Goal: Task Accomplishment & Management: Manage account settings

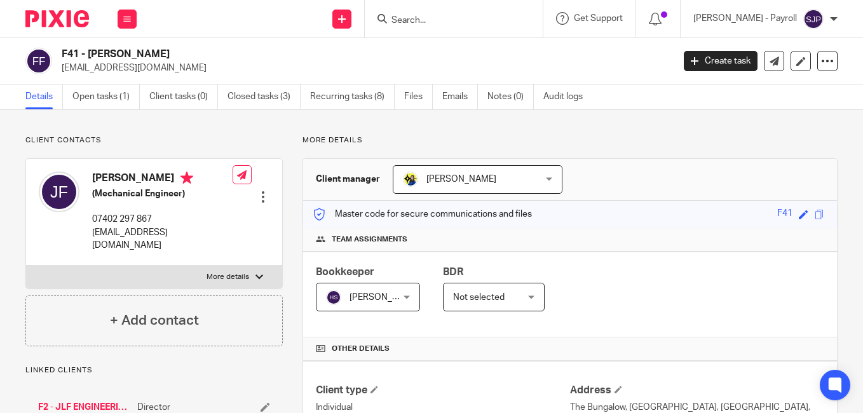
scroll to position [731, 0]
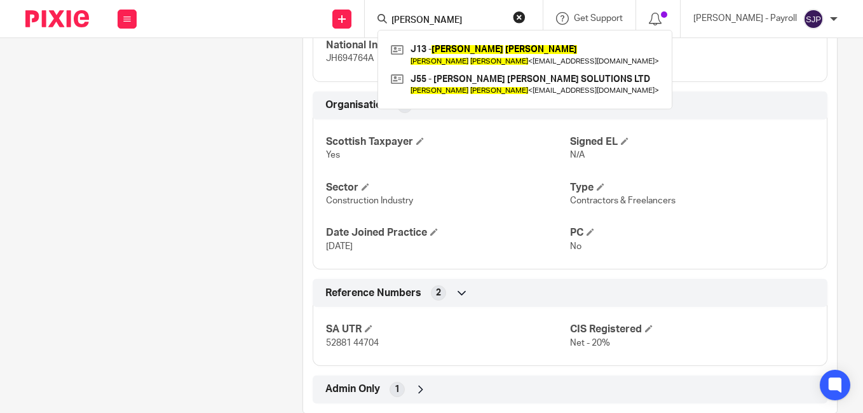
type input "JOSEPH JARMAN"
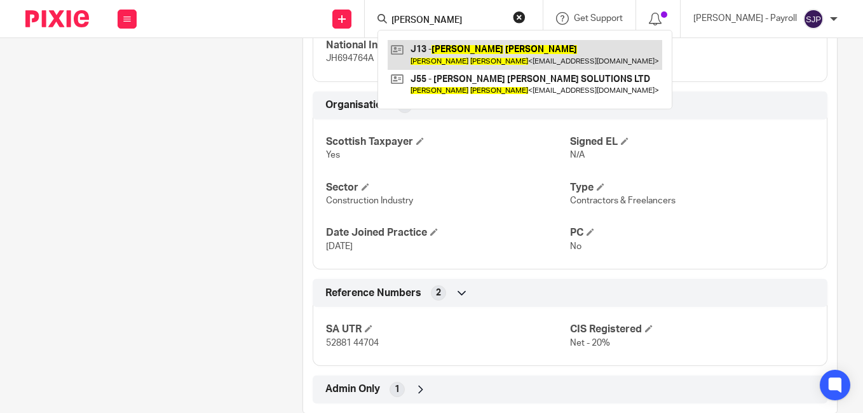
drag, startPoint x: 438, startPoint y: 45, endPoint x: 449, endPoint y: 57, distance: 15.8
click at [449, 57] on link at bounding box center [525, 54] width 274 height 29
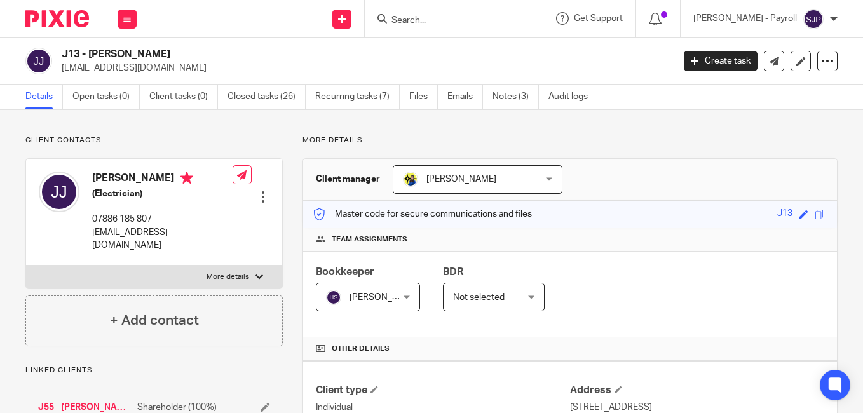
drag, startPoint x: 128, startPoint y: 177, endPoint x: 95, endPoint y: 180, distance: 33.2
click at [95, 180] on h4 "Joseph Jarman" at bounding box center [162, 180] width 140 height 16
copy h4 "Joseph"
click at [155, 181] on h4 "Joseph Jarman" at bounding box center [162, 180] width 140 height 16
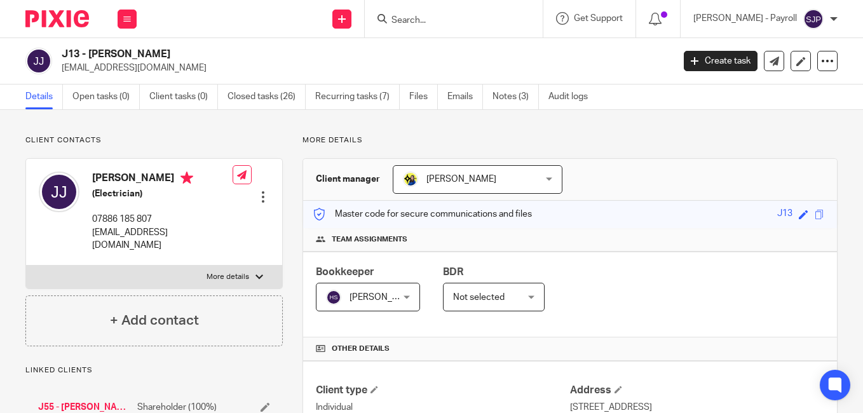
copy h4 "Jarman"
click at [604, 52] on div "J13 - JOSEPH JARMAN joejarman84@hotmail.co.uk" at bounding box center [363, 61] width 603 height 27
drag, startPoint x: 605, startPoint y: 57, endPoint x: 630, endPoint y: 76, distance: 31.3
click at [605, 60] on div "J13 - JOSEPH JARMAN joejarman84@hotmail.co.uk" at bounding box center [363, 61] width 603 height 27
click at [630, 76] on div "J13 - JOSEPH JARMAN joejarman84@hotmail.co.uk Create task Update from Companies…" at bounding box center [431, 61] width 863 height 46
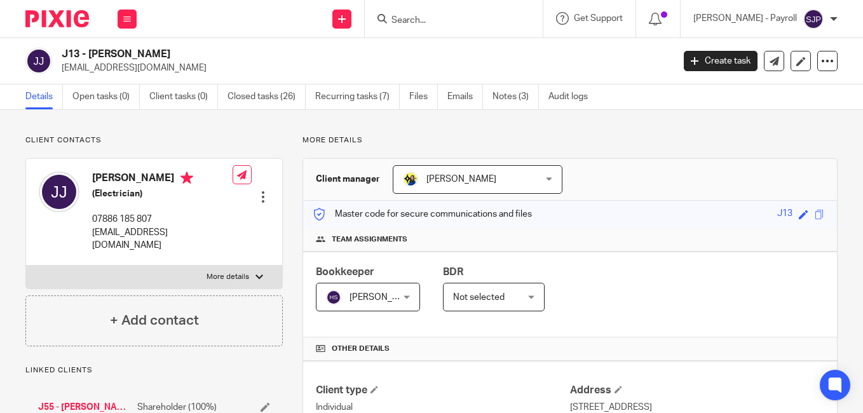
click at [623, 60] on div "J13 - JOSEPH JARMAN joejarman84@hotmail.co.uk" at bounding box center [363, 61] width 603 height 27
click at [630, 62] on p "joejarman84@hotmail.co.uk" at bounding box center [363, 68] width 603 height 13
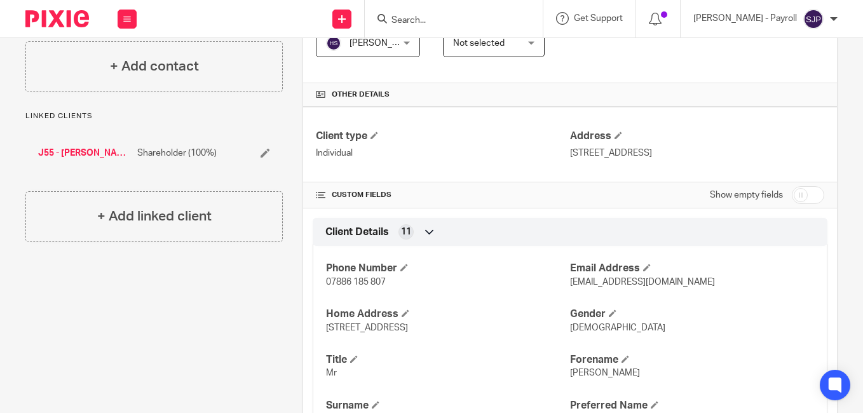
click at [807, 197] on input "checkbox" at bounding box center [808, 195] width 32 height 18
checkbox input "true"
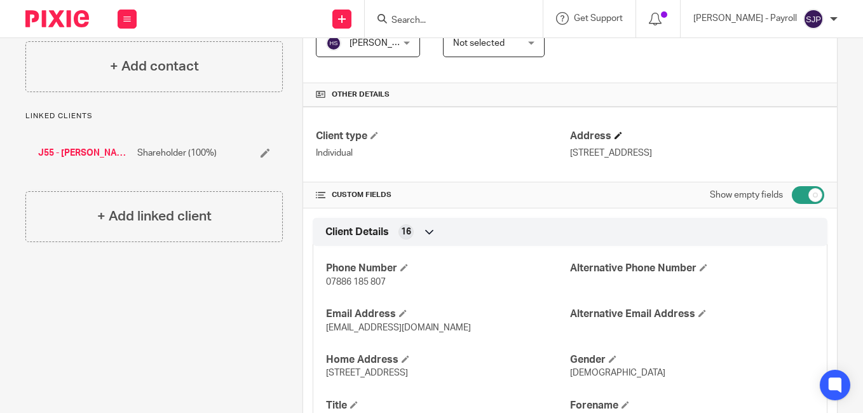
scroll to position [1030, 0]
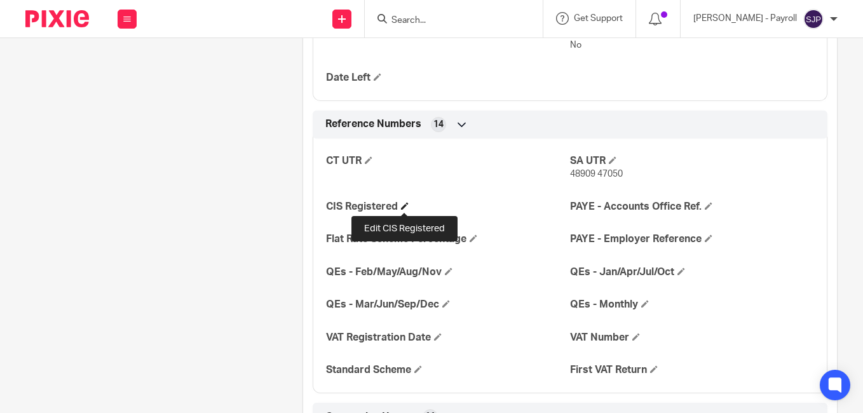
click at [407, 205] on span at bounding box center [405, 206] width 8 height 8
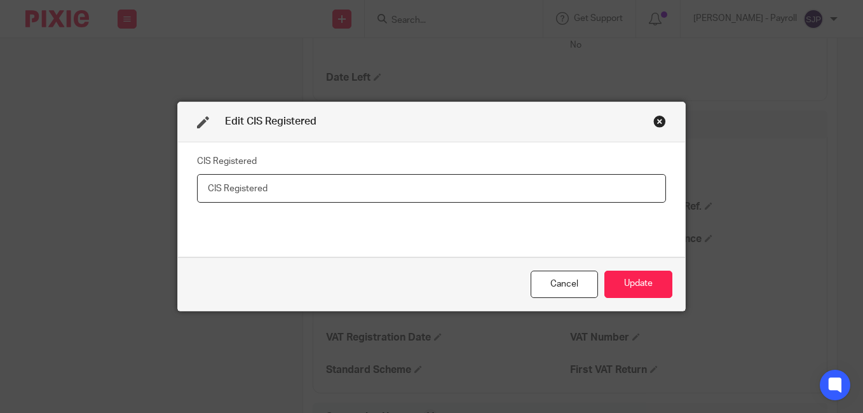
click at [327, 187] on input "text" at bounding box center [431, 188] width 469 height 29
paste input "Net - 20%"
type input "Net - 20%"
click at [629, 281] on button "Update" at bounding box center [638, 284] width 68 height 27
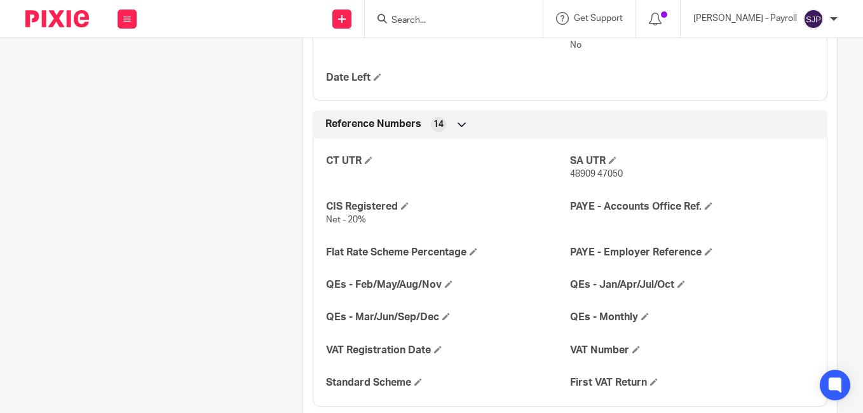
click at [432, 25] on input "Search" at bounding box center [447, 20] width 114 height 11
paste input "ALAN BATH"
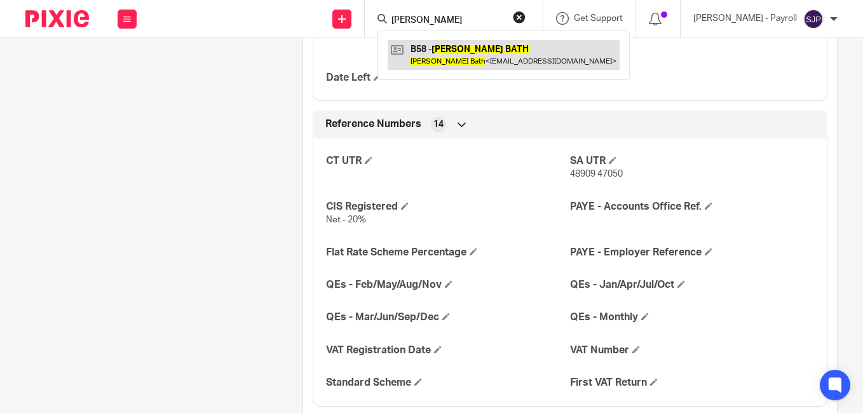
type input "ALAN BATH"
click at [459, 48] on link at bounding box center [504, 54] width 232 height 29
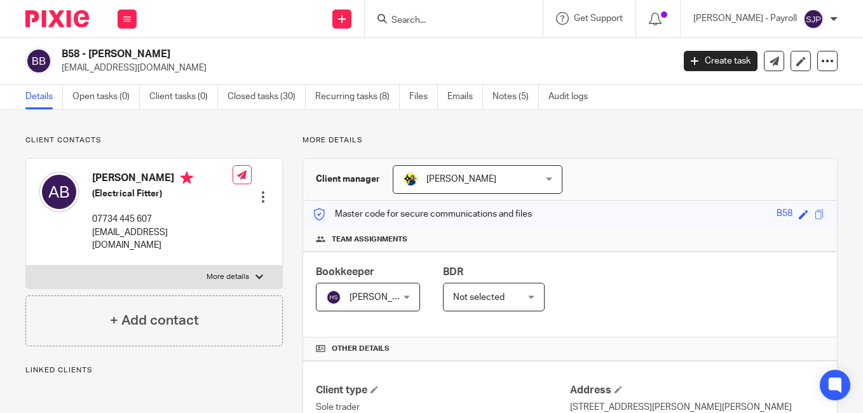
drag, startPoint x: 114, startPoint y: 180, endPoint x: 95, endPoint y: 182, distance: 19.1
click at [95, 182] on h4 "[PERSON_NAME]" at bounding box center [162, 180] width 140 height 16
copy h4 "[PERSON_NAME]"
click at [126, 178] on h4 "[PERSON_NAME]" at bounding box center [162, 180] width 140 height 16
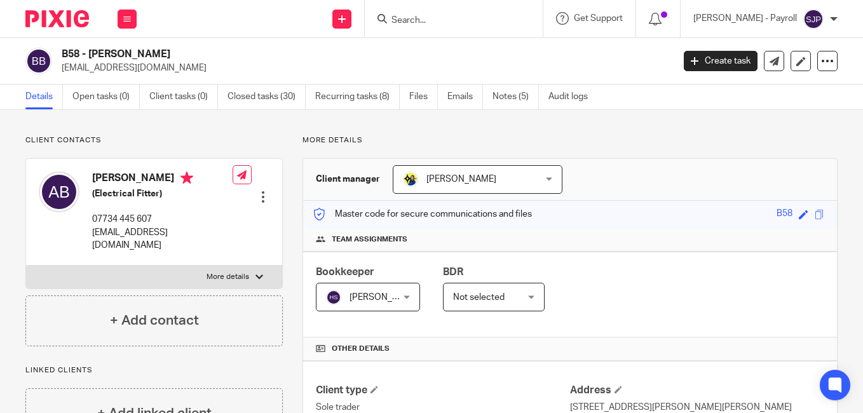
copy h4 "Bath"
click at [643, 71] on p "bathmyster@hotmail.co.uk" at bounding box center [363, 68] width 603 height 13
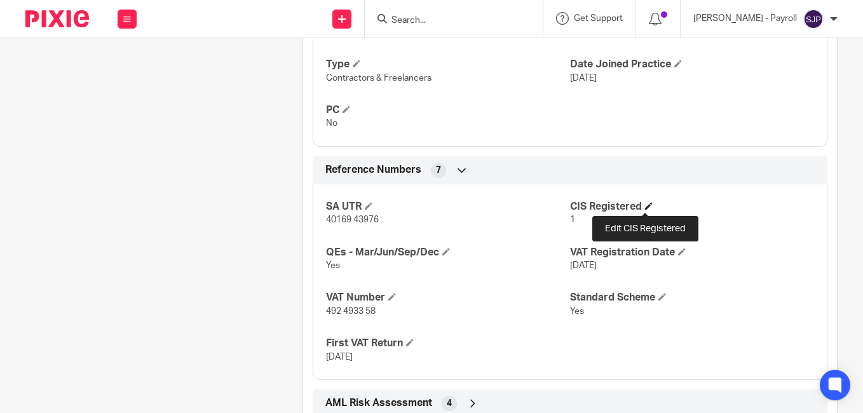
click at [645, 208] on span at bounding box center [649, 206] width 8 height 8
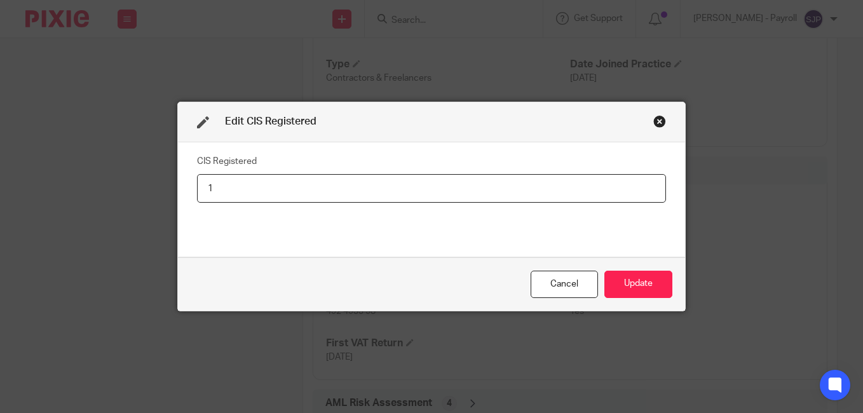
click at [496, 189] on input "1" at bounding box center [431, 188] width 469 height 29
type input "Net - 20%"
click at [617, 287] on button "Update" at bounding box center [638, 284] width 68 height 27
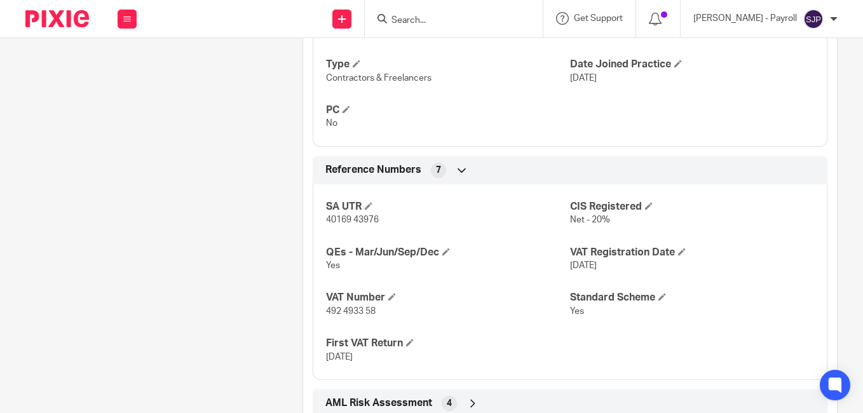
click at [422, 24] on input "Search" at bounding box center [447, 20] width 114 height 11
paste input "STEPHEN TAYLOR"
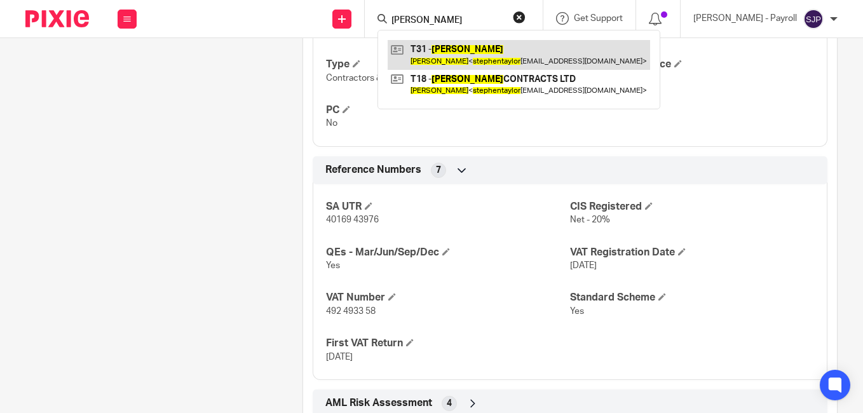
type input "STEPHEN TAYLOR"
click at [419, 50] on link at bounding box center [519, 54] width 262 height 29
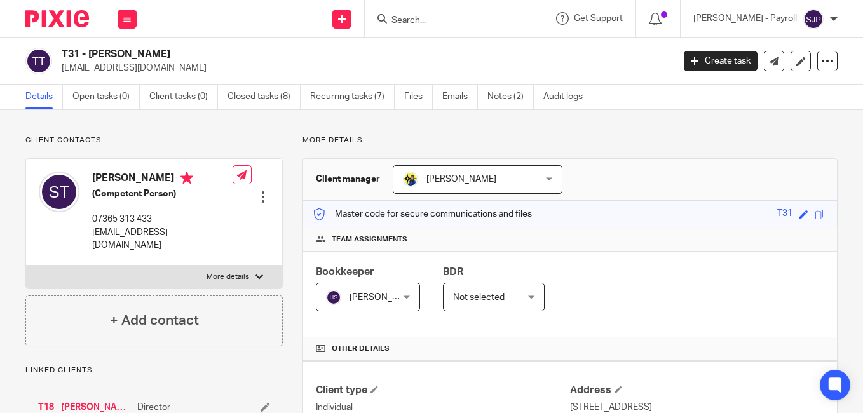
drag, startPoint x: 131, startPoint y: 181, endPoint x: 86, endPoint y: 181, distance: 45.1
click at [86, 181] on div "[PERSON_NAME] (Competent Person) 07365 313 433 [EMAIL_ADDRESS][DOMAIN_NAME]" at bounding box center [136, 211] width 194 height 93
copy h4 "[PERSON_NAME]"
click at [158, 178] on h4 "Stephen Taylor" at bounding box center [162, 180] width 140 height 16
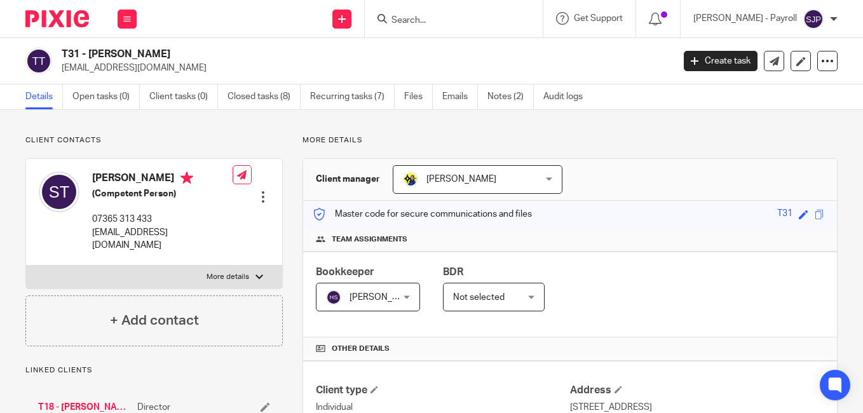
copy h4 "Taylor"
click at [607, 59] on div "T31 - STEPHEN TAYLOR stephentaylor1965@icloud.com" at bounding box center [363, 61] width 603 height 27
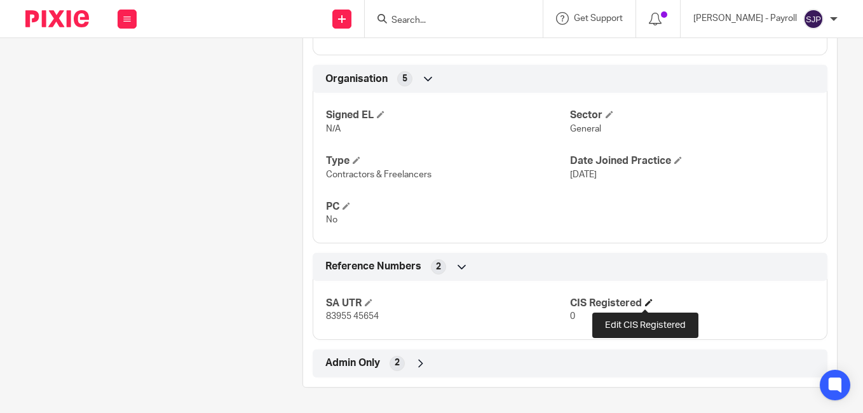
click at [649, 301] on span at bounding box center [649, 303] width 8 height 8
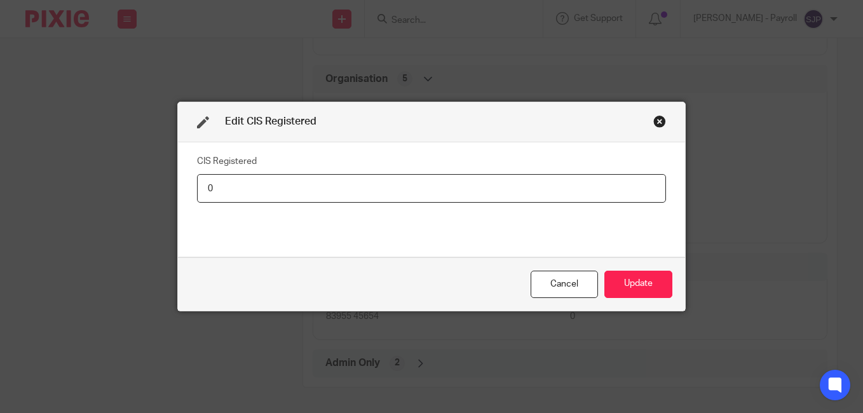
click at [393, 198] on input "0" at bounding box center [431, 188] width 469 height 29
click at [394, 198] on input "0" at bounding box center [431, 188] width 469 height 29
type input "Net - 20%"
click at [633, 290] on button "Update" at bounding box center [638, 284] width 68 height 27
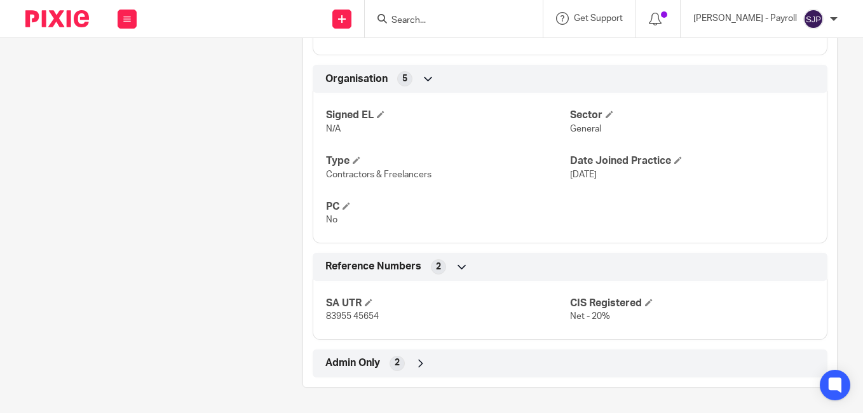
click at [445, 23] on input "Search" at bounding box center [447, 20] width 114 height 11
paste input "CHRISTOPHER ARMSTRONG"
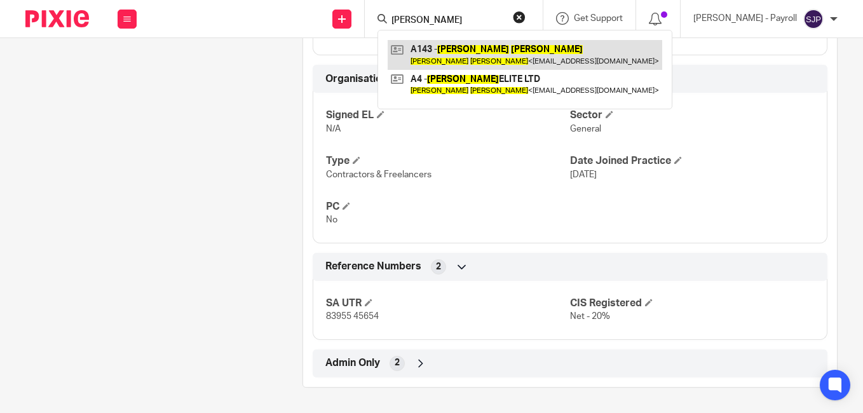
type input "CHRISTOPHER ARMSTRONG"
click at [426, 48] on link at bounding box center [525, 54] width 274 height 29
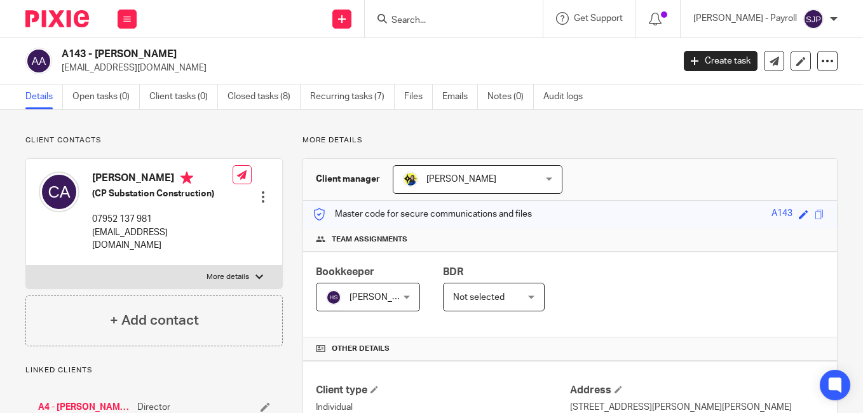
drag, startPoint x: 148, startPoint y: 180, endPoint x: 95, endPoint y: 186, distance: 53.7
click at [95, 186] on h4 "Christopher Armstrong" at bounding box center [162, 180] width 140 height 16
copy h4 "Christophe"
click at [184, 176] on h4 "Christopher Armstrong" at bounding box center [162, 180] width 140 height 16
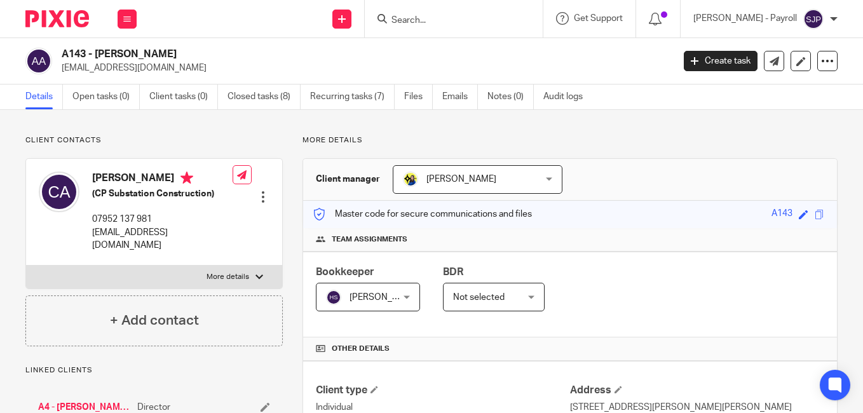
copy h4 "Armstrong"
click at [631, 68] on p "chrisarm2000@gmail.com" at bounding box center [363, 68] width 603 height 13
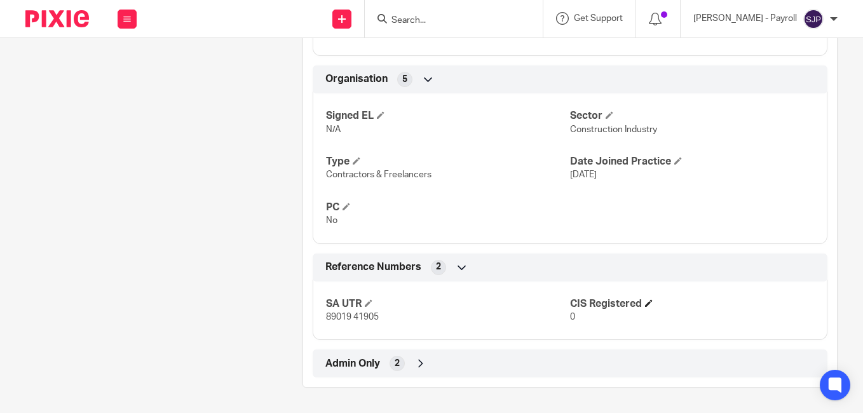
click at [644, 297] on h4 "CIS Registered" at bounding box center [692, 303] width 244 height 13
click at [645, 302] on span at bounding box center [649, 303] width 8 height 8
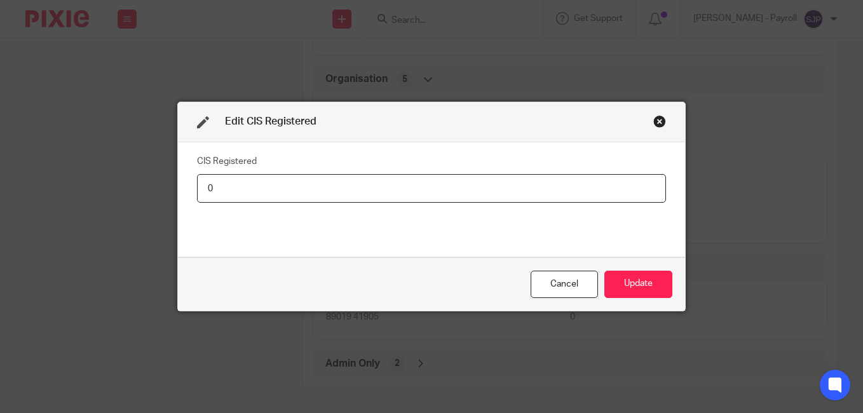
click at [438, 196] on input "0" at bounding box center [431, 188] width 469 height 29
type input "Net - 20%"
click at [612, 280] on button "Update" at bounding box center [638, 284] width 68 height 27
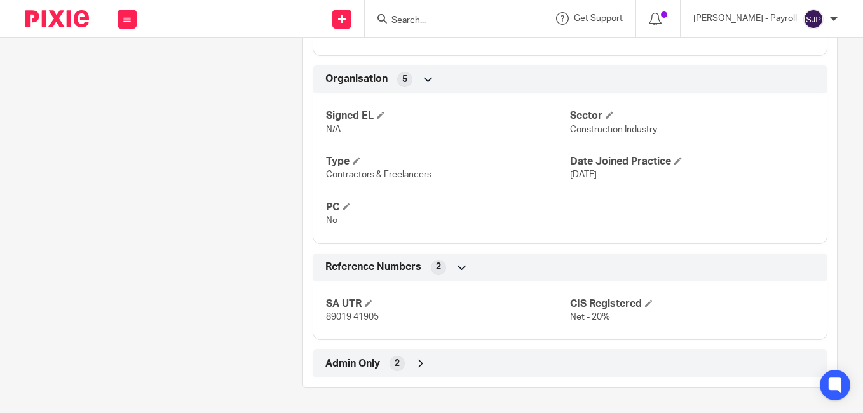
click at [469, 21] on input "Search" at bounding box center [447, 20] width 114 height 11
paste input "ANDREW MCCULLOCH"
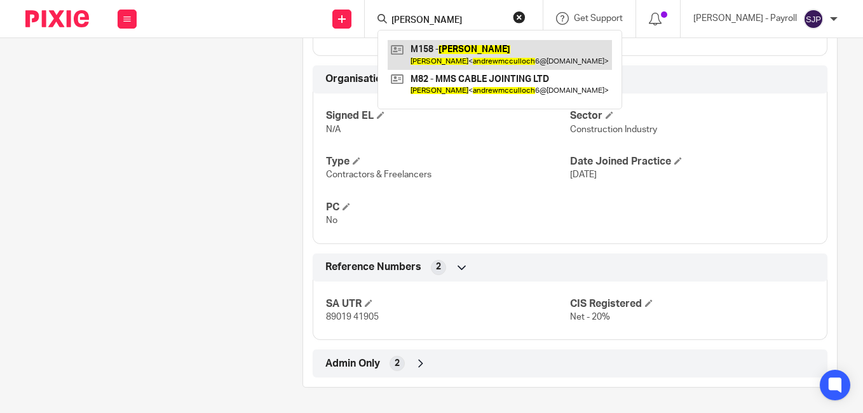
type input "ANDREW MCCULLOCH"
click at [457, 57] on link at bounding box center [500, 54] width 224 height 29
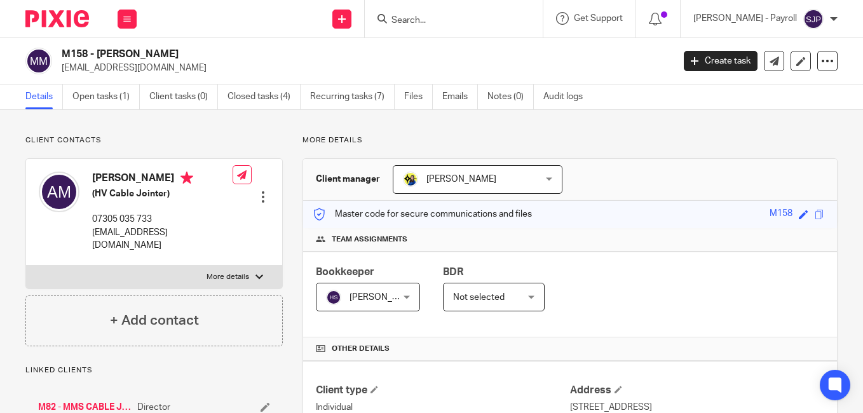
drag, startPoint x: 127, startPoint y: 182, endPoint x: 86, endPoint y: 182, distance: 40.7
click at [86, 182] on div "[PERSON_NAME] (HV Cable Jointer) 07305 035 733 [EMAIL_ADDRESS][DOMAIN_NAME]" at bounding box center [136, 211] width 194 height 93
copy h4 "[PERSON_NAME]"
click at [173, 179] on h4 "[PERSON_NAME]" at bounding box center [162, 180] width 140 height 16
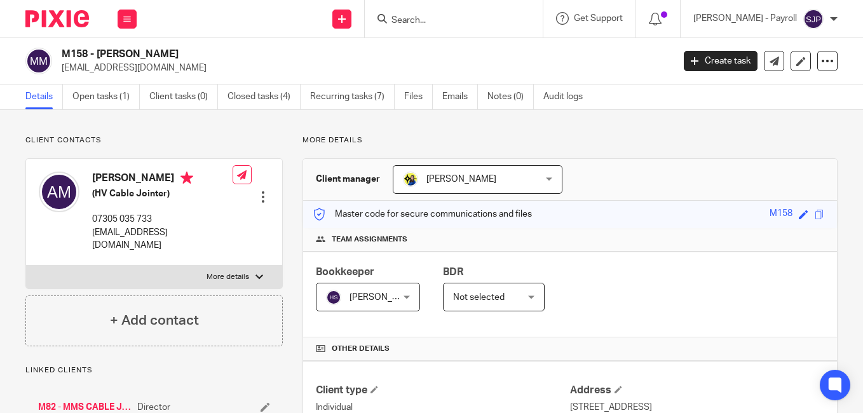
copy h4 "[PERSON_NAME]"
click at [644, 59] on div "M158 - [PERSON_NAME] [EMAIL_ADDRESS][DOMAIN_NAME]" at bounding box center [363, 61] width 603 height 27
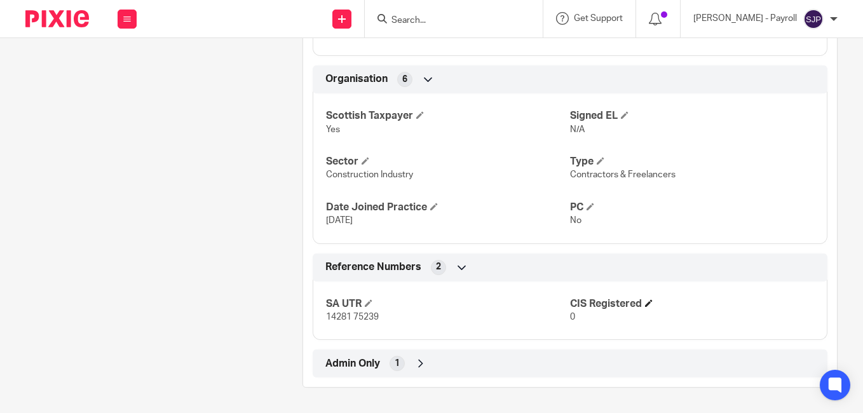
click at [644, 307] on h4 "CIS Registered" at bounding box center [692, 303] width 244 height 13
click at [645, 305] on span at bounding box center [649, 303] width 8 height 8
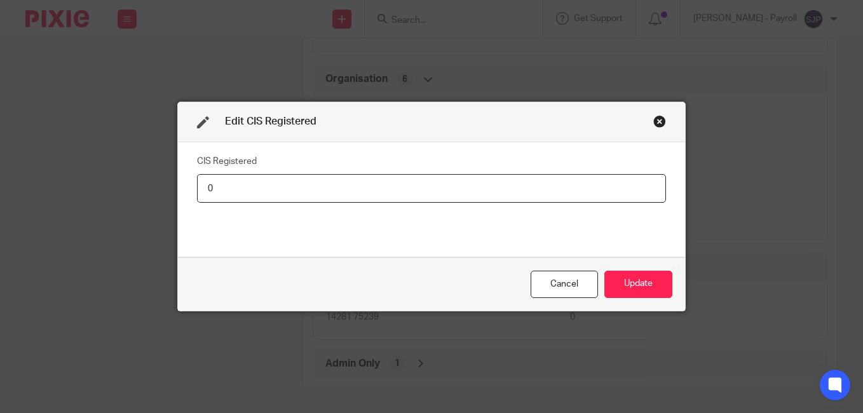
click at [384, 199] on input "0" at bounding box center [431, 188] width 469 height 29
type input "Net - 20%"
click at [659, 288] on button "Update" at bounding box center [638, 284] width 68 height 27
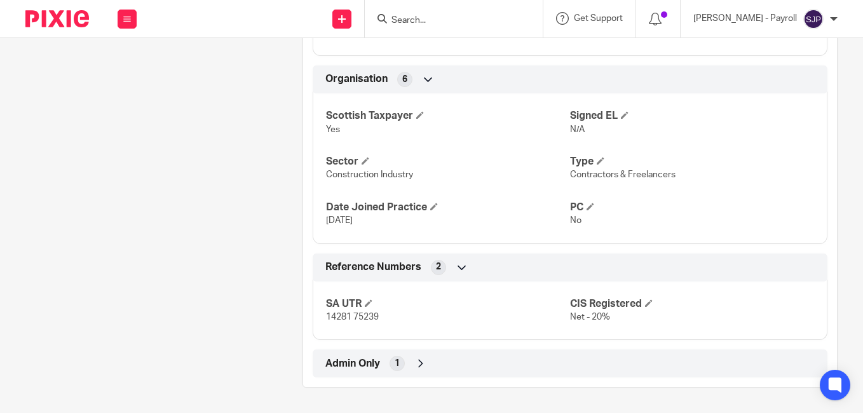
click at [422, 15] on input "Search" at bounding box center [447, 20] width 114 height 11
paste input "WALLACE MUIR"
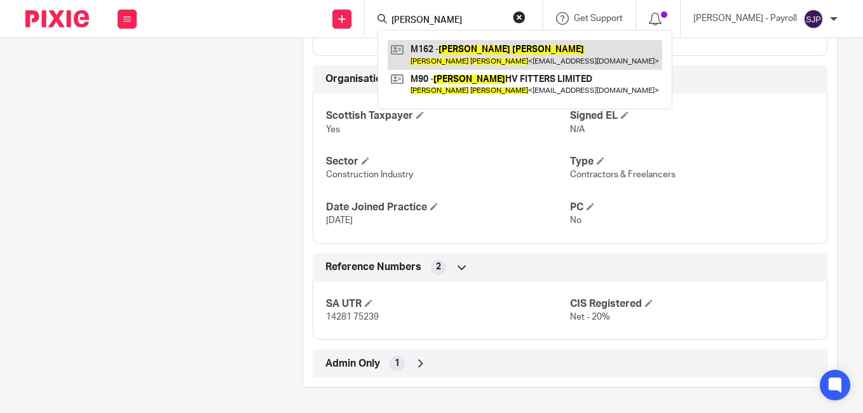
type input "WALLACE MUIR"
click at [428, 48] on link at bounding box center [525, 54] width 274 height 29
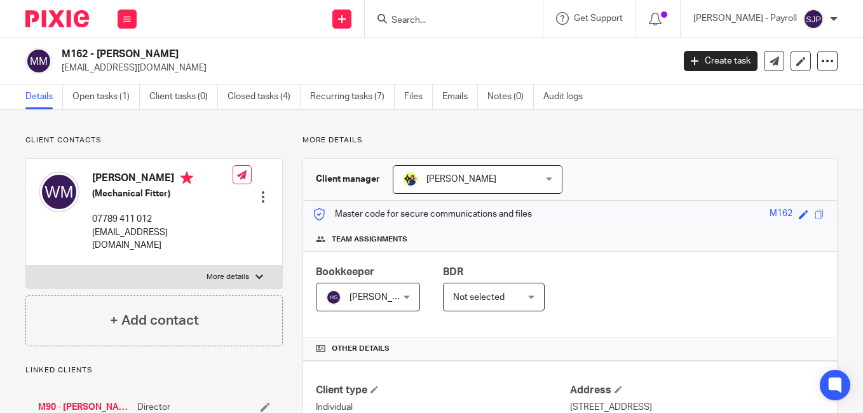
drag, startPoint x: 130, startPoint y: 180, endPoint x: 92, endPoint y: 177, distance: 37.6
click at [92, 177] on h4 "[PERSON_NAME]" at bounding box center [162, 180] width 140 height 16
copy h4 "[PERSON_NAME]"
click at [145, 180] on h4 "[PERSON_NAME]" at bounding box center [162, 180] width 140 height 16
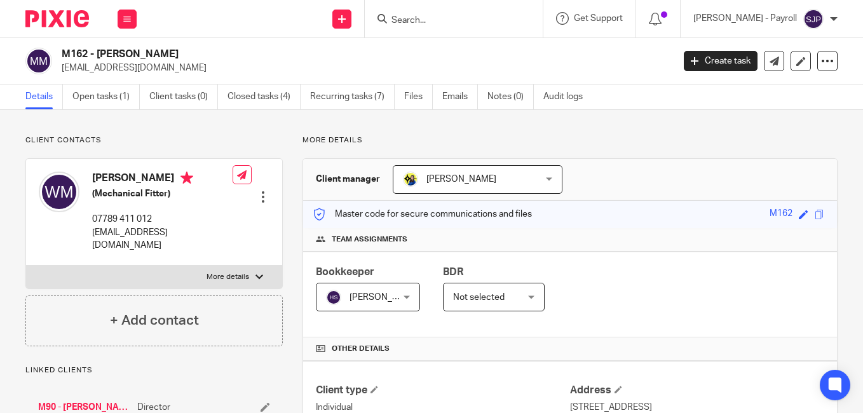
copy h4 "[PERSON_NAME]"
click at [645, 54] on div "M162 - WALLACE MUIR waldo485@gmail.com" at bounding box center [363, 61] width 603 height 27
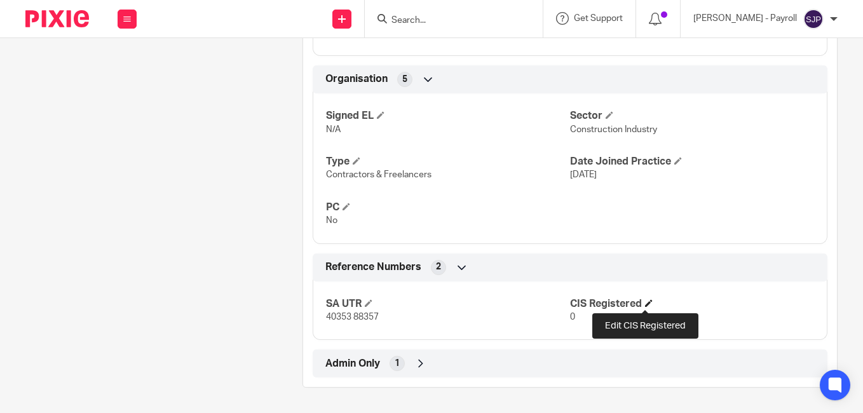
click at [645, 306] on span at bounding box center [649, 303] width 8 height 8
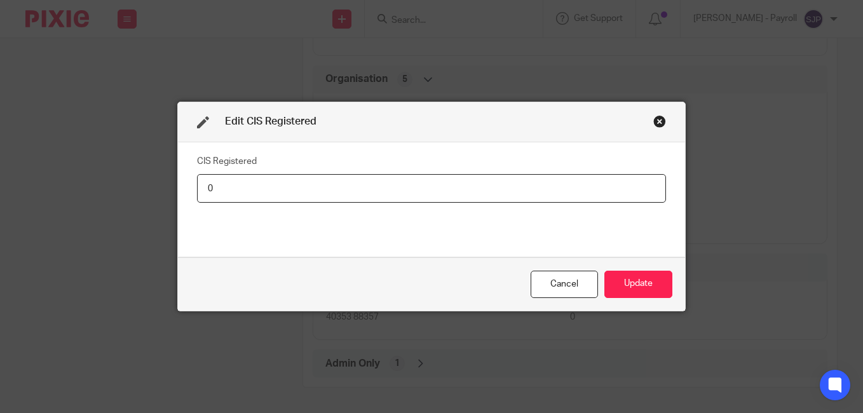
click at [424, 201] on input "0" at bounding box center [431, 188] width 469 height 29
type input "Net - 20%"
click at [651, 283] on button "Update" at bounding box center [638, 284] width 68 height 27
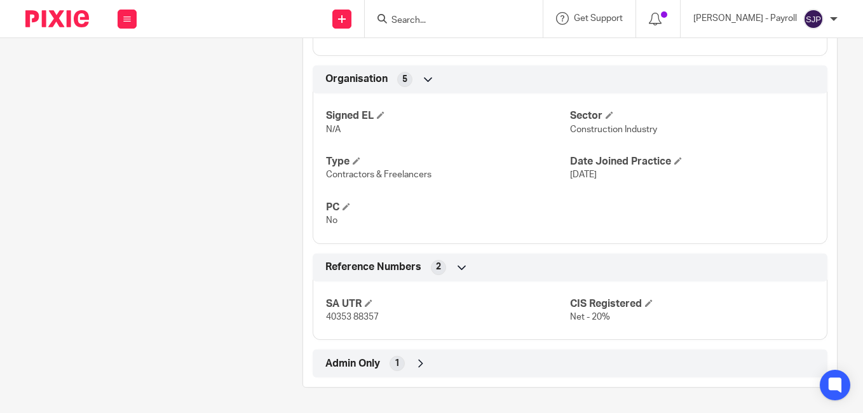
click at [452, 15] on input "Search" at bounding box center [447, 20] width 114 height 11
paste input "KIERON MAJOR"
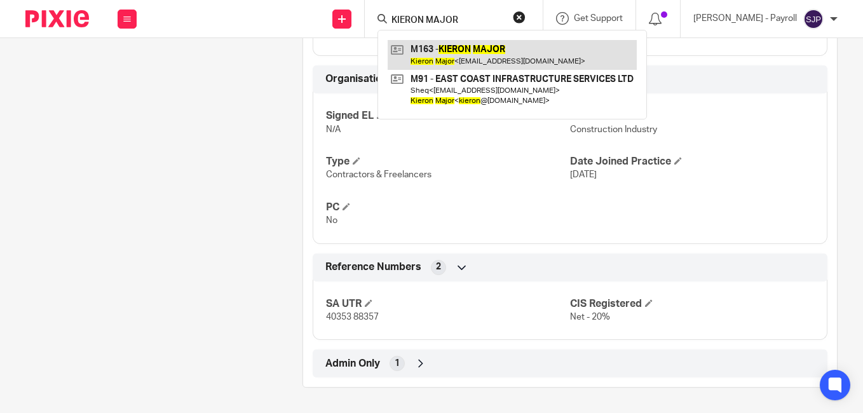
type input "KIERON MAJOR"
click at [470, 53] on link at bounding box center [512, 54] width 249 height 29
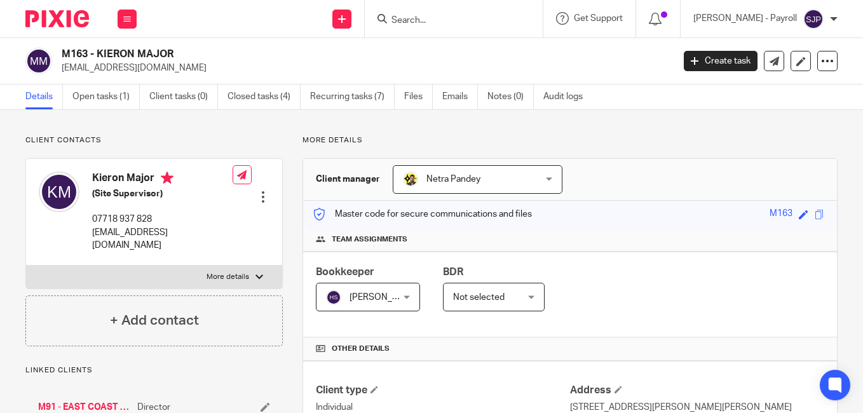
drag, startPoint x: 123, startPoint y: 181, endPoint x: 95, endPoint y: 180, distance: 28.0
click at [95, 180] on h4 "Kieron Major" at bounding box center [162, 180] width 140 height 16
copy h4 "Kieron"
click at [143, 177] on h4 "Kieron Major" at bounding box center [162, 180] width 140 height 16
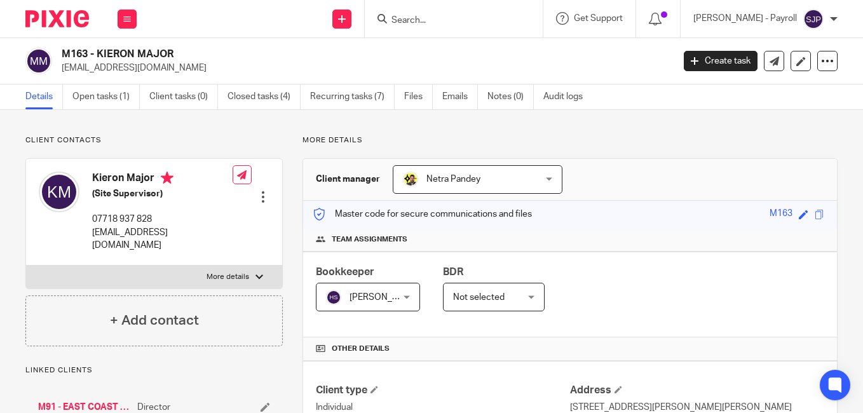
copy h4 "Major"
click at [637, 62] on p "[EMAIL_ADDRESS][DOMAIN_NAME]" at bounding box center [363, 68] width 603 height 13
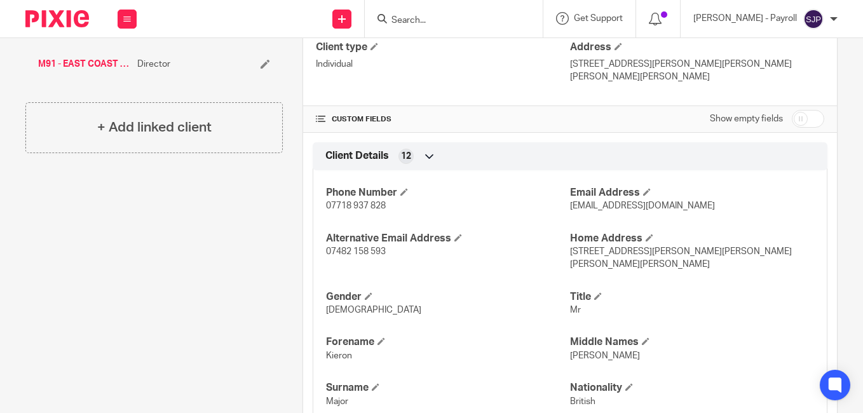
scroll to position [757, 0]
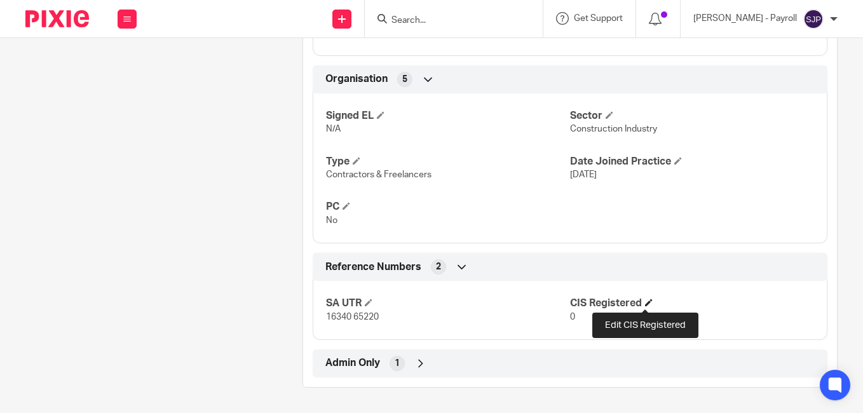
click at [649, 303] on span at bounding box center [649, 303] width 8 height 8
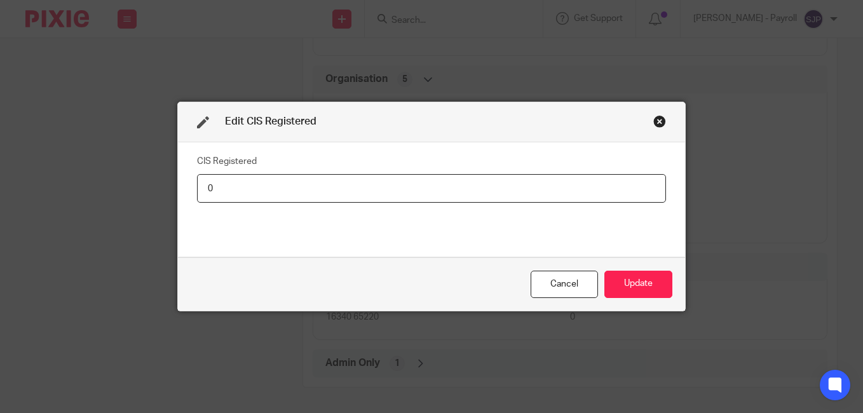
click at [469, 197] on input "0" at bounding box center [431, 188] width 469 height 29
type input "Net - 20%"
click at [624, 285] on button "Update" at bounding box center [638, 284] width 68 height 27
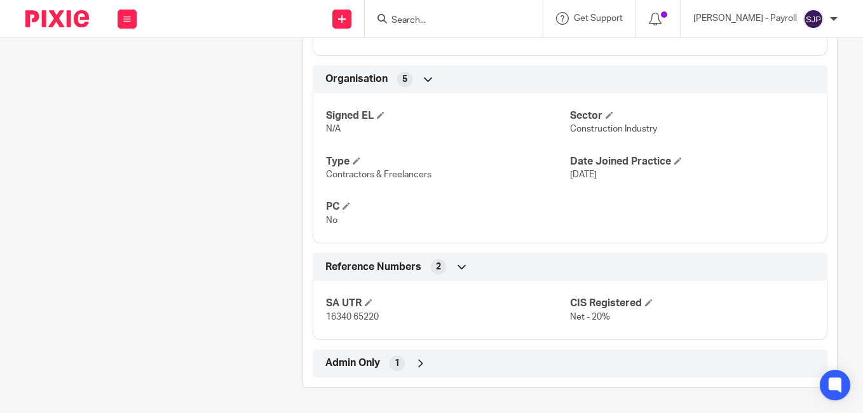
click at [423, 14] on form at bounding box center [457, 19] width 135 height 16
click at [422, 20] on input "Search" at bounding box center [447, 20] width 114 height 11
paste input "[PERSON_NAME]"
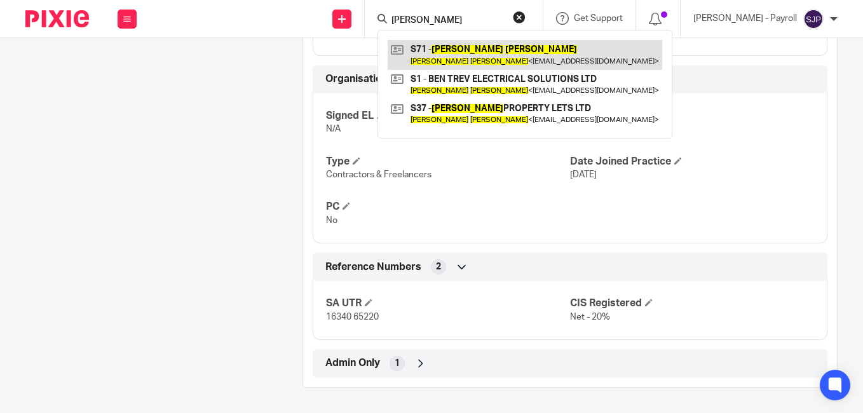
type input "[PERSON_NAME]"
click at [475, 55] on link at bounding box center [525, 54] width 274 height 29
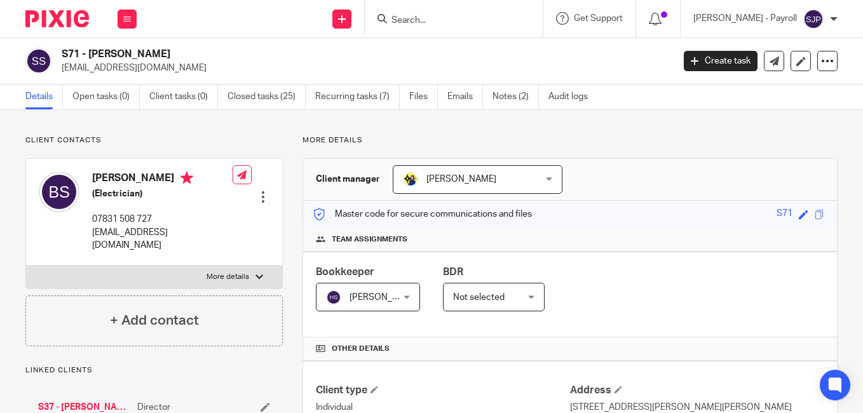
drag, startPoint x: 135, startPoint y: 179, endPoint x: 83, endPoint y: 179, distance: 51.5
click at [83, 179] on div "Benjamin Sharpe (Electrician) 07831 508 727 bentrev89@hotmail.com" at bounding box center [136, 211] width 194 height 93
copy div "Benjamin"
click at [153, 177] on h4 "Benjamin Sharpe" at bounding box center [162, 180] width 140 height 16
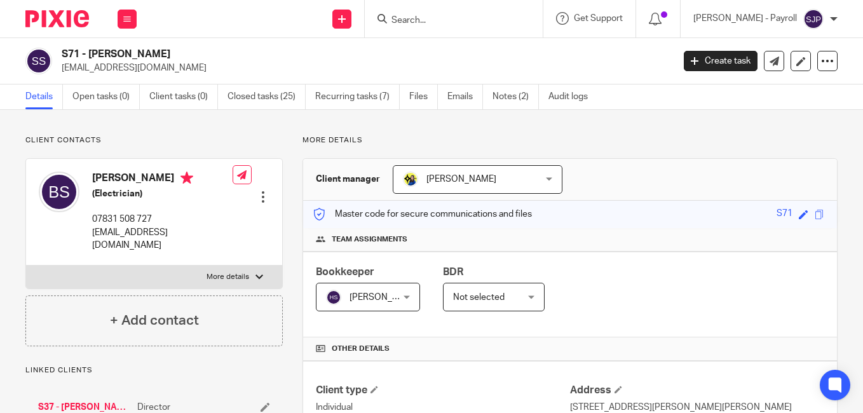
copy h4 "Sharpe"
click at [644, 64] on p "bentrev89@hotmail.com" at bounding box center [363, 68] width 603 height 13
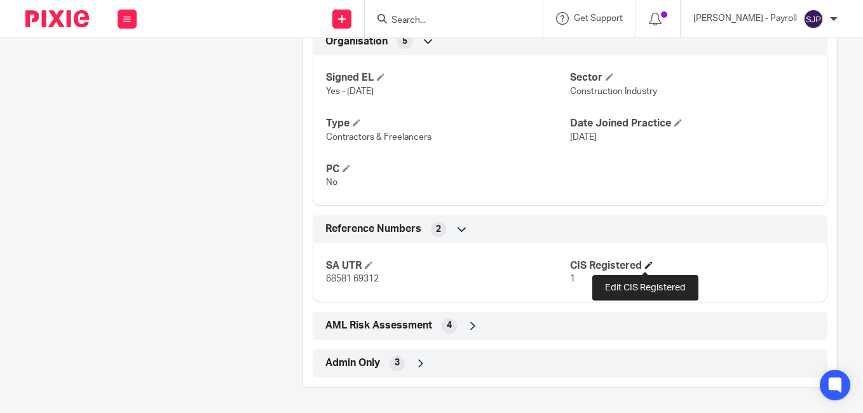
click at [645, 268] on span at bounding box center [649, 265] width 8 height 8
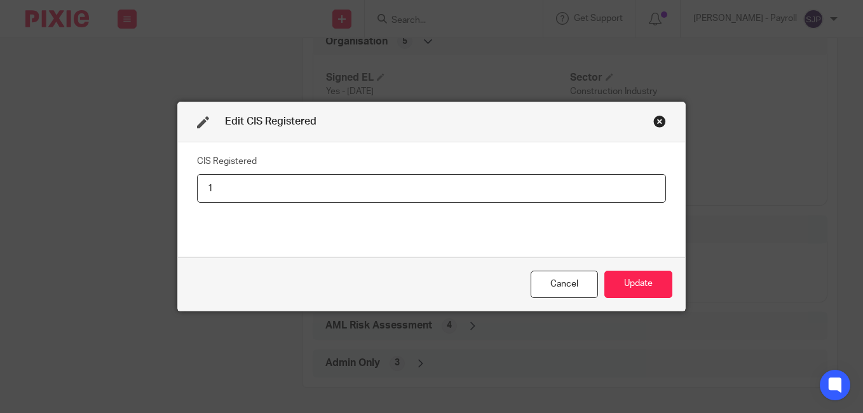
click at [351, 195] on input "1" at bounding box center [431, 188] width 469 height 29
type input "Net - 20%"
click at [648, 288] on button "Update" at bounding box center [638, 284] width 68 height 27
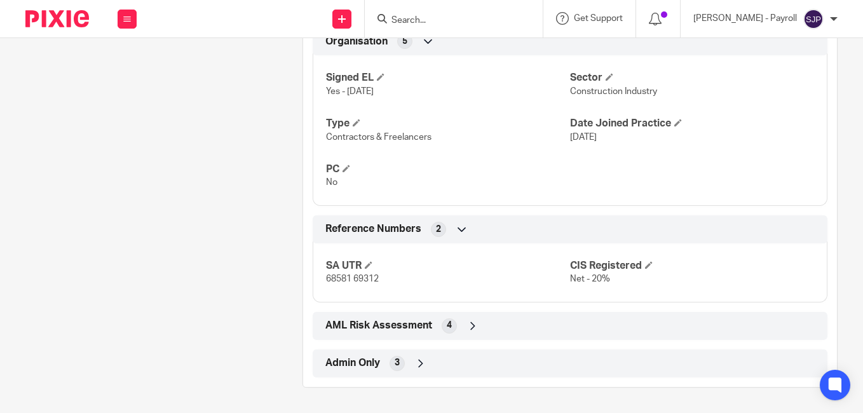
click at [454, 13] on form at bounding box center [457, 19] width 135 height 16
click at [449, 17] on input "Search" at bounding box center [447, 20] width 114 height 11
paste input "MARC JONES"
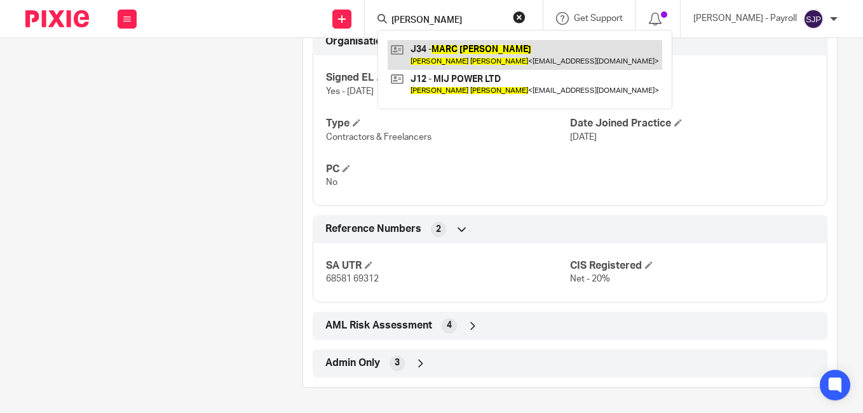
type input "MARC JONES"
click at [423, 61] on link at bounding box center [525, 54] width 274 height 29
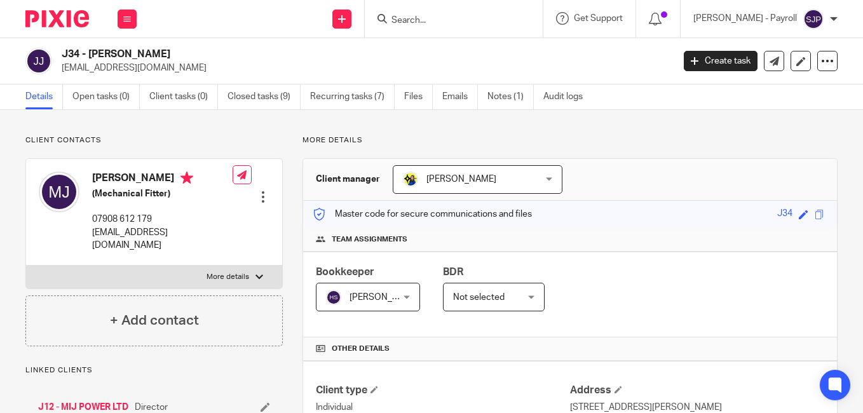
drag, startPoint x: 116, startPoint y: 179, endPoint x: 95, endPoint y: 179, distance: 21.0
click at [95, 179] on h4 "Marc Jones" at bounding box center [162, 180] width 140 height 16
copy h4 "[PERSON_NAME]"
click at [138, 172] on h4 "Marc Jones" at bounding box center [162, 180] width 140 height 16
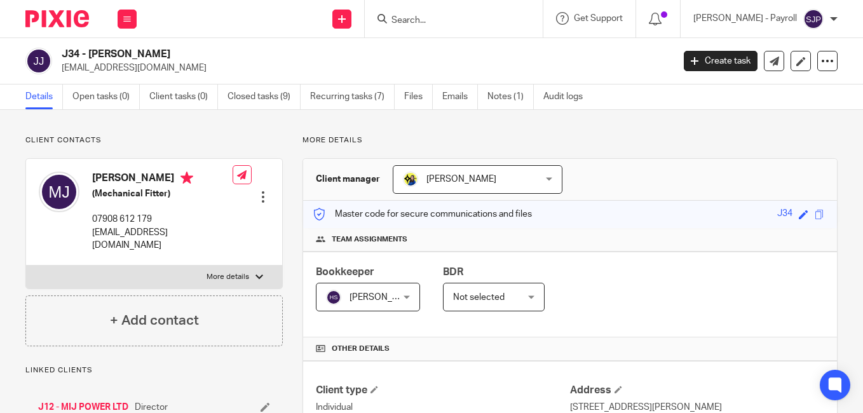
copy h4 "Jones"
click at [610, 59] on div "J34 - MARC JONES marcijones@outlook.com" at bounding box center [363, 61] width 603 height 27
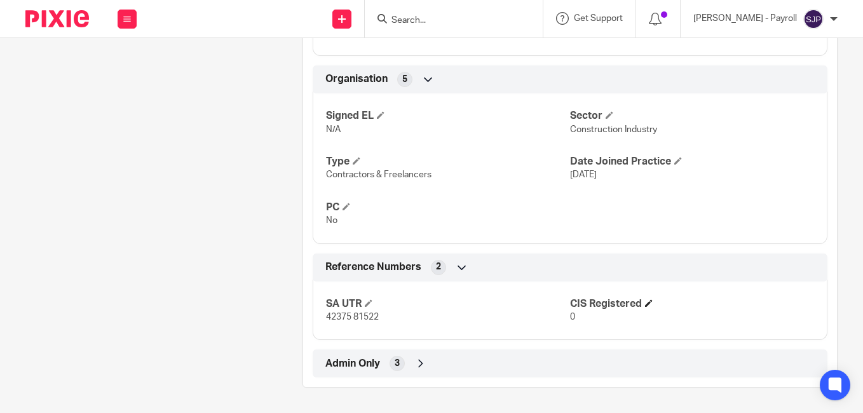
click at [649, 304] on h4 "CIS Registered" at bounding box center [692, 303] width 244 height 13
click at [645, 304] on span at bounding box center [649, 303] width 8 height 8
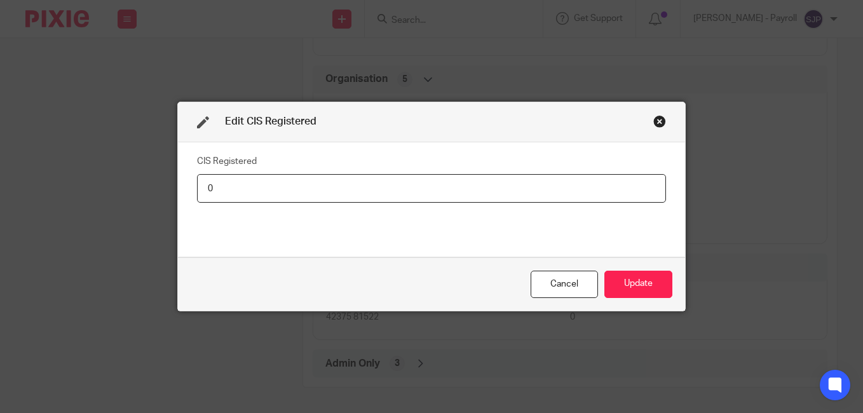
click at [361, 192] on input "0" at bounding box center [431, 188] width 469 height 29
type input "Net - 20%"
click at [617, 283] on button "Update" at bounding box center [638, 284] width 68 height 27
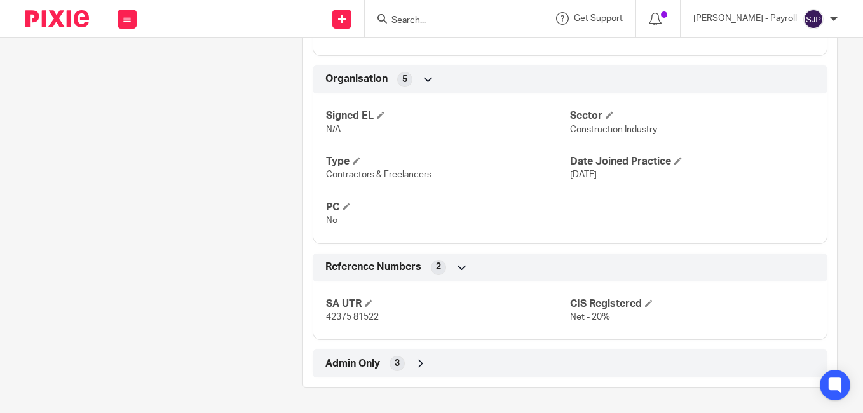
click at [428, 16] on input "Search" at bounding box center [447, 20] width 114 height 11
paste input "PHILIP MOORE"
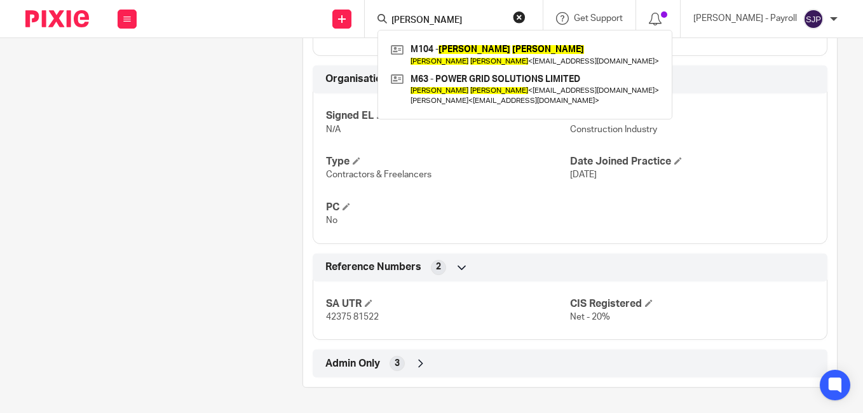
type input "PHILIP MOORE"
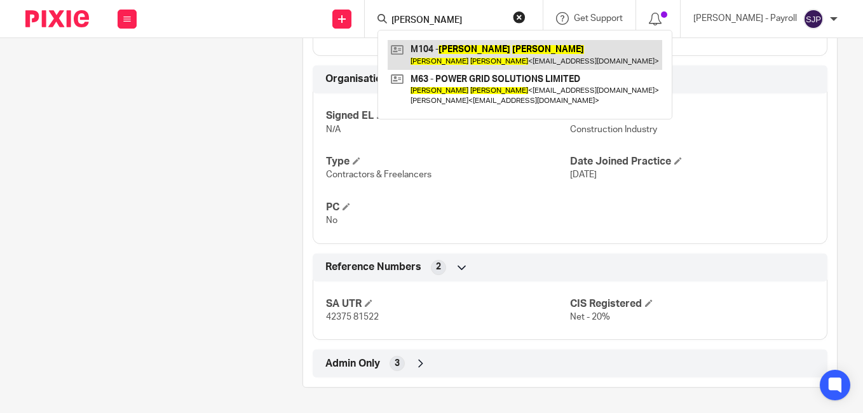
click at [440, 57] on link at bounding box center [525, 54] width 274 height 29
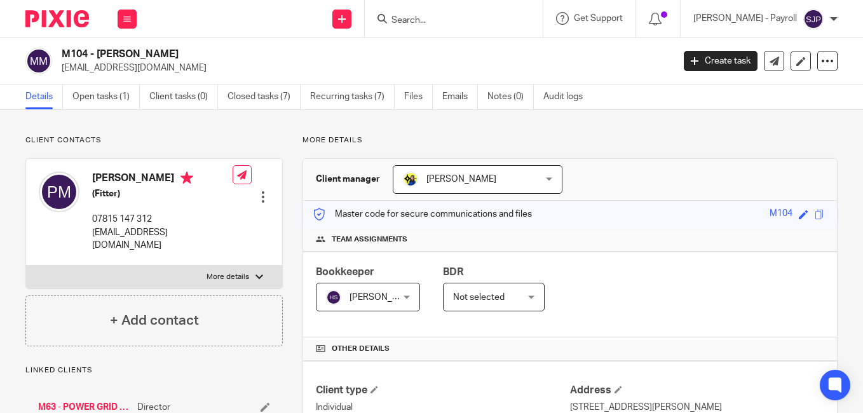
drag, startPoint x: 119, startPoint y: 180, endPoint x: 95, endPoint y: 180, distance: 23.5
click at [95, 180] on h4 "[PERSON_NAME]" at bounding box center [162, 180] width 140 height 16
copy h4 "[PERSON_NAME]"
click at [144, 180] on h4 "[PERSON_NAME]" at bounding box center [162, 180] width 140 height 16
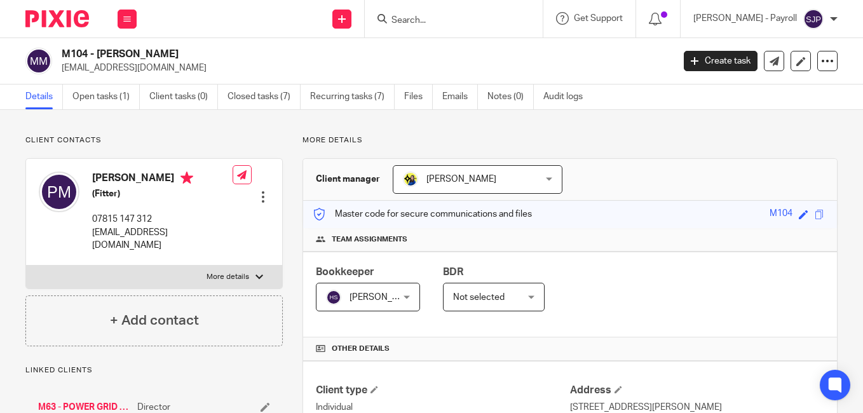
copy h4 "[PERSON_NAME]"
click at [662, 67] on div "M104 - [PERSON_NAME] [EMAIL_ADDRESS][DOMAIN_NAME] Create task Update from Compa…" at bounding box center [431, 61] width 812 height 27
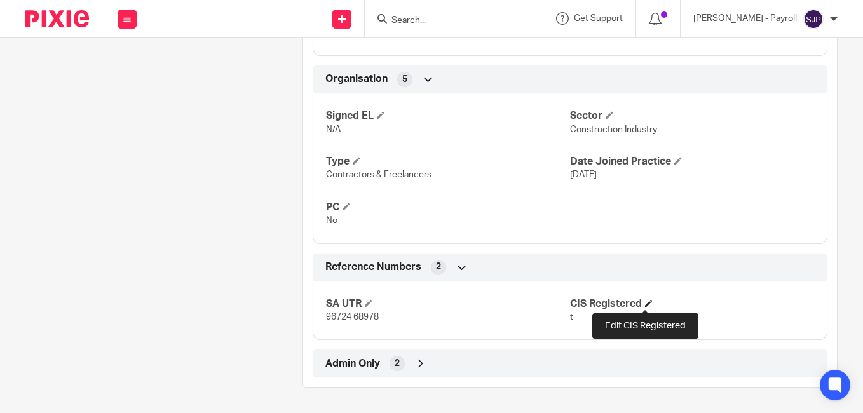
click at [647, 303] on span at bounding box center [649, 303] width 8 height 8
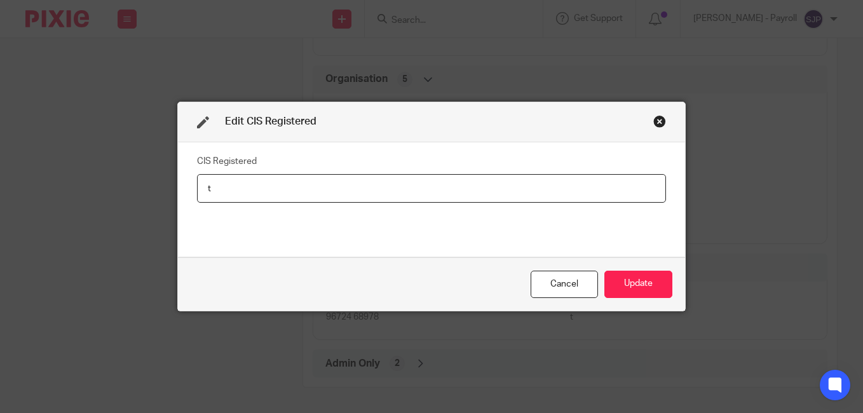
click at [370, 201] on input "t" at bounding box center [431, 188] width 469 height 29
type input "Net - 20%"
click at [618, 283] on button "Update" at bounding box center [638, 284] width 68 height 27
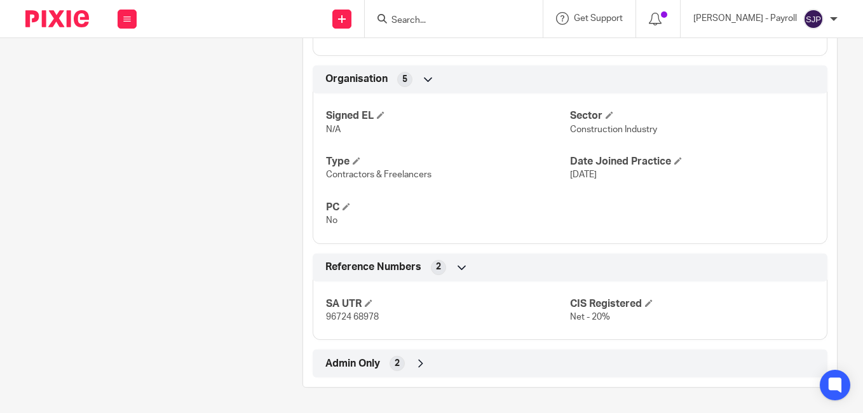
click at [449, 19] on input "Search" at bounding box center [447, 20] width 114 height 11
paste input "OKEMEWA DAUDA"
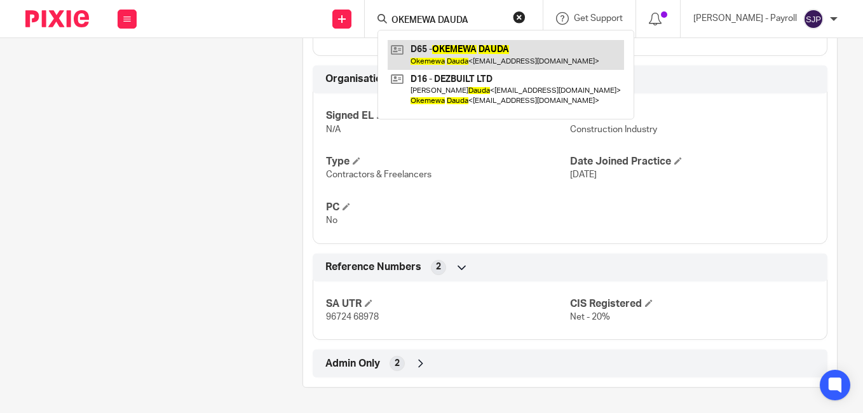
type input "OKEMEWA DAUDA"
click at [447, 55] on link at bounding box center [506, 54] width 236 height 29
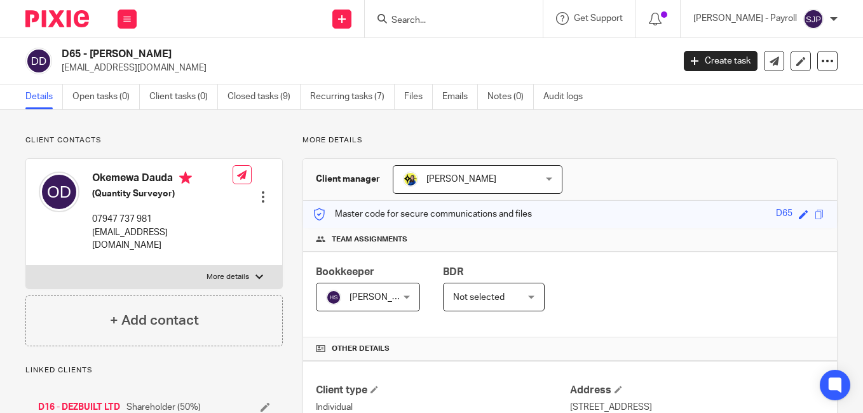
drag, startPoint x: 140, startPoint y: 180, endPoint x: 92, endPoint y: 180, distance: 47.6
click at [92, 180] on h4 "Okemewa Dauda" at bounding box center [162, 180] width 140 height 16
copy h4 "Okemewa"
click at [162, 179] on h4 "Okemewa Dauda" at bounding box center [162, 180] width 140 height 16
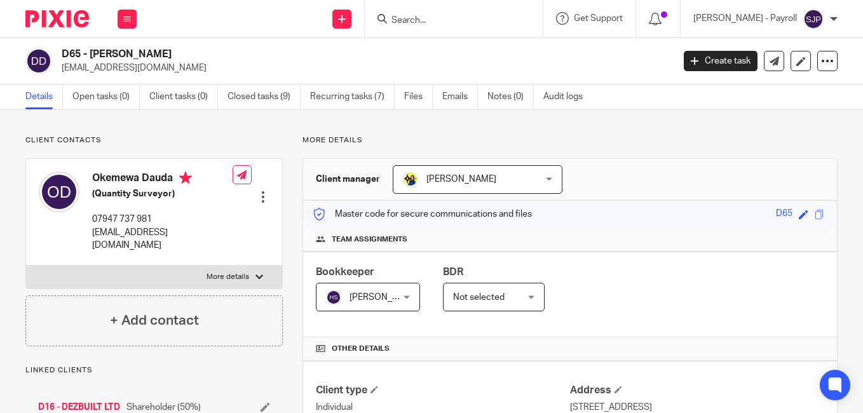
copy h4 "Dauda"
